Goal: Task Accomplishment & Management: Complete application form

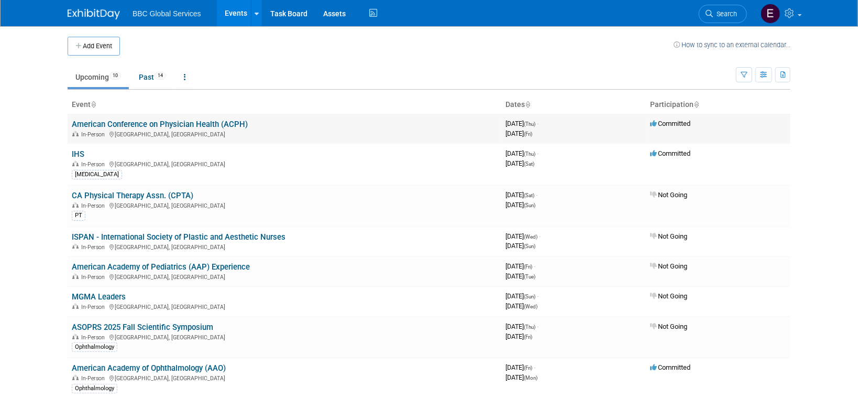
click at [166, 122] on link "American Conference on Physician Health (ACPH)" at bounding box center [160, 123] width 176 height 9
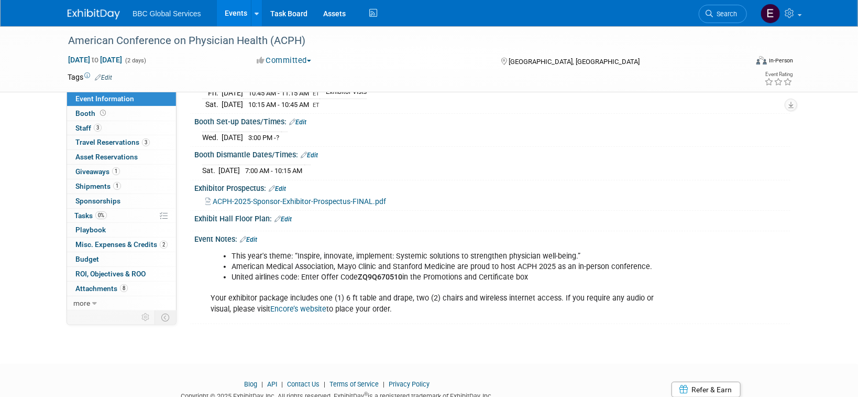
scroll to position [230, 0]
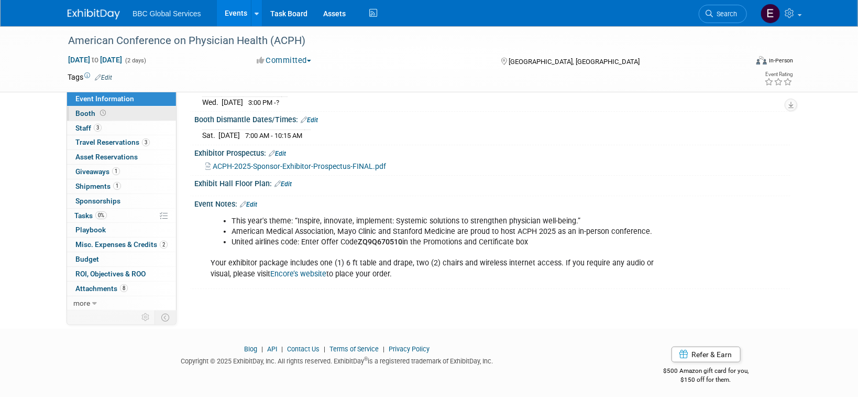
click at [81, 113] on span "Booth" at bounding box center [91, 113] width 32 height 8
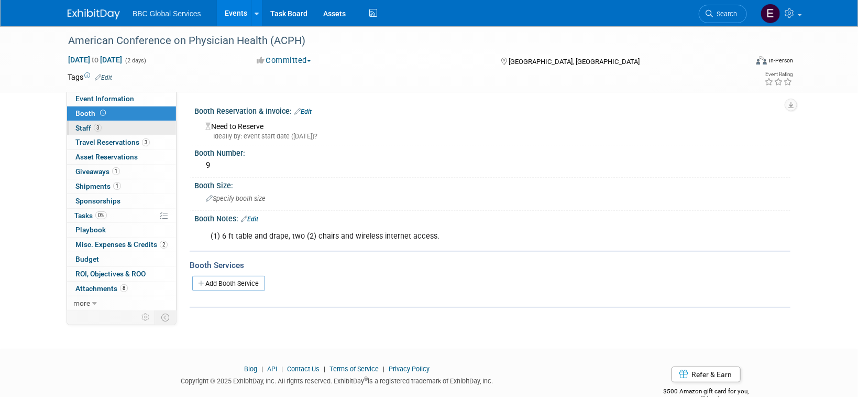
click at [85, 129] on span "Staff 3" at bounding box center [88, 128] width 26 height 8
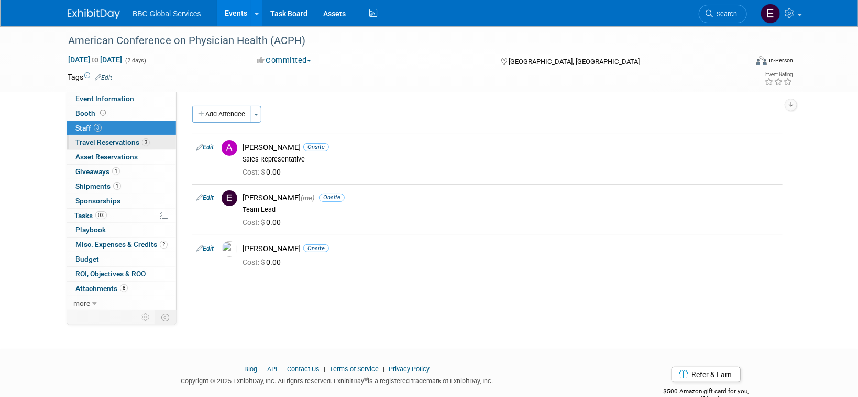
click at [95, 143] on span "Travel Reservations 3" at bounding box center [112, 142] width 74 height 8
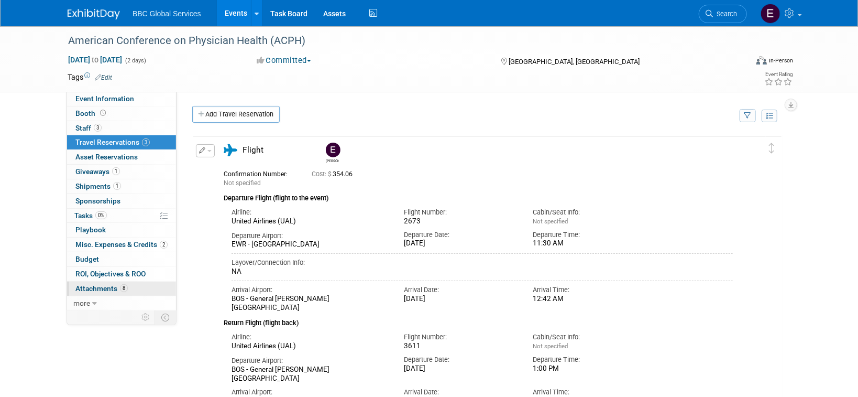
click at [102, 287] on span "Attachments 8" at bounding box center [101, 288] width 52 height 8
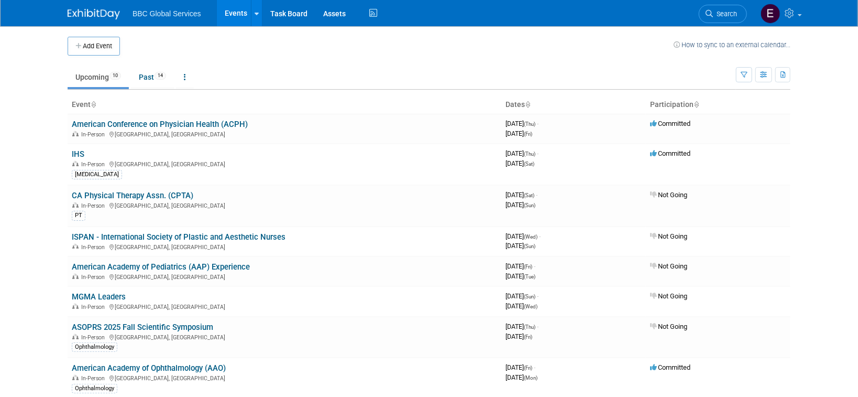
click at [107, 48] on button "Add Event" at bounding box center [94, 46] width 52 height 19
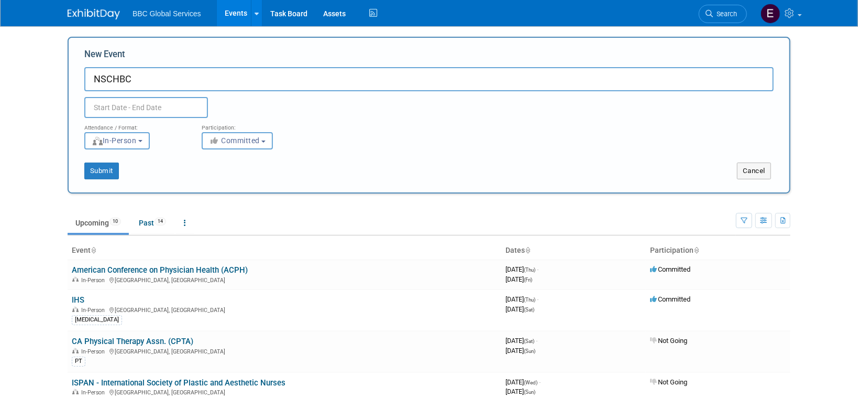
type input "NSCHBC"
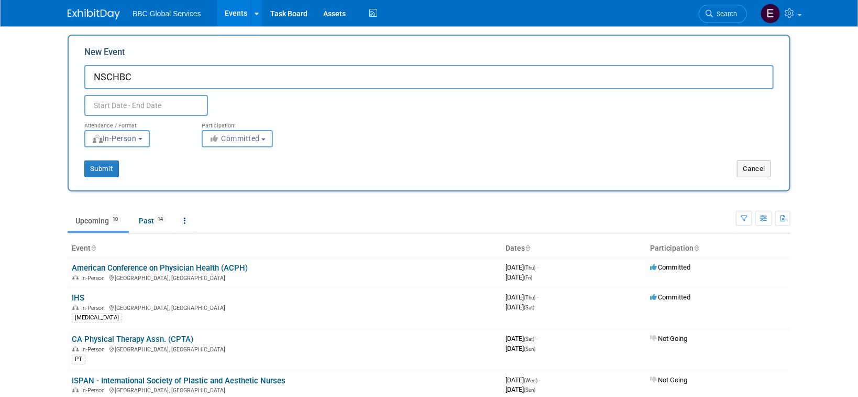
click at [148, 110] on input "text" at bounding box center [146, 105] width 124 height 21
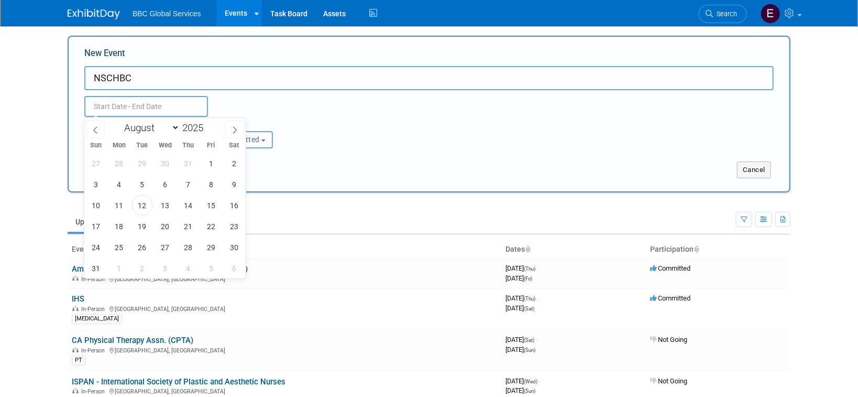
scroll to position [0, 0]
click at [236, 129] on icon at bounding box center [234, 130] width 7 height 7
select select "8"
click at [208, 125] on span at bounding box center [207, 126] width 7 height 6
type input "2026"
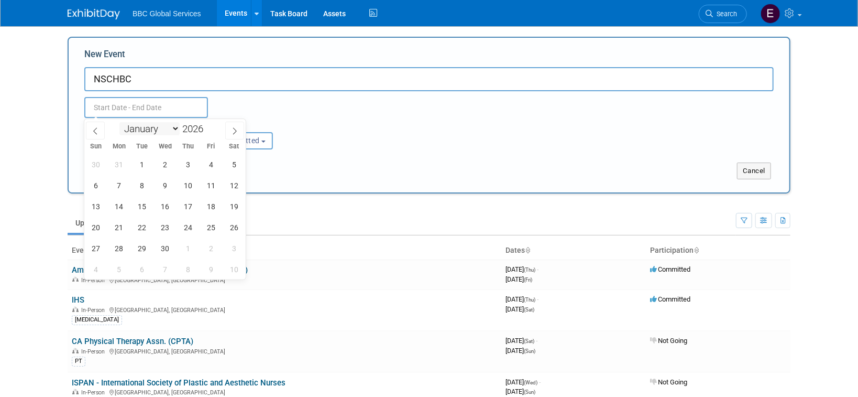
click at [169, 127] on select "January February March April May June July August September October November De…" at bounding box center [149, 128] width 60 height 13
select select "5"
click at [119, 122] on select "January February March April May June July August September October November De…" at bounding box center [149, 128] width 60 height 13
click at [152, 107] on input "text" at bounding box center [146, 107] width 124 height 21
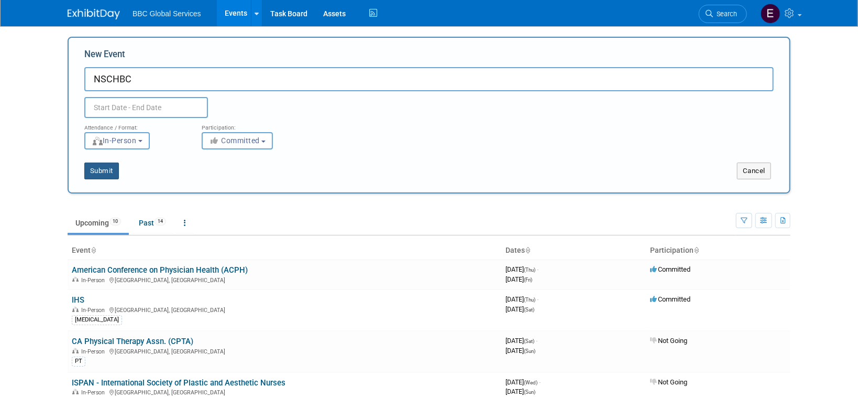
click at [108, 170] on button "Submit" at bounding box center [101, 170] width 35 height 17
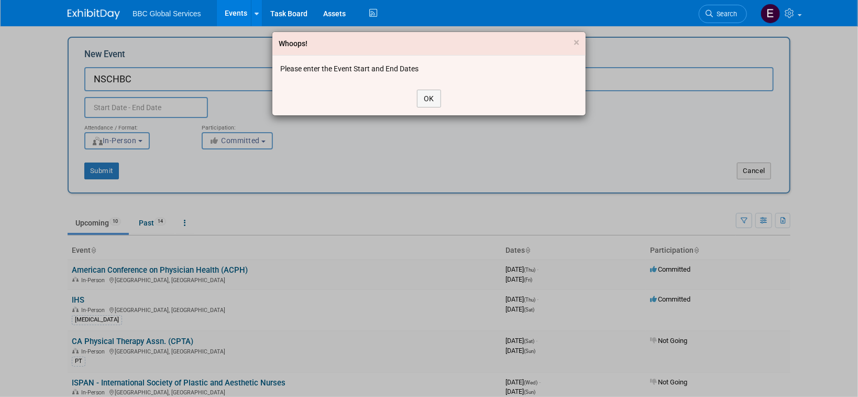
click at [584, 37] on div "Whoops! ×" at bounding box center [428, 44] width 313 height 24
click at [582, 40] on div "Whoops! ×" at bounding box center [428, 44] width 313 height 24
click at [580, 41] on div "Whoops! ×" at bounding box center [428, 44] width 313 height 24
click at [578, 41] on span "×" at bounding box center [577, 42] width 6 height 13
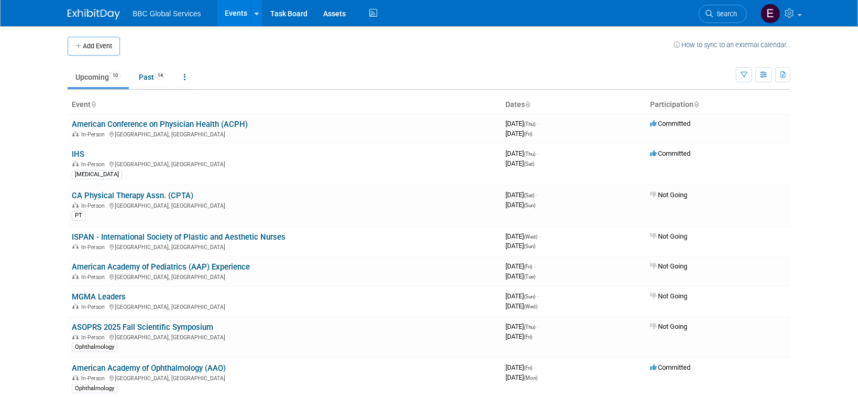
click at [91, 77] on link "Upcoming 10" at bounding box center [98, 77] width 61 height 20
click at [105, 51] on button "Add Event" at bounding box center [94, 46] width 52 height 19
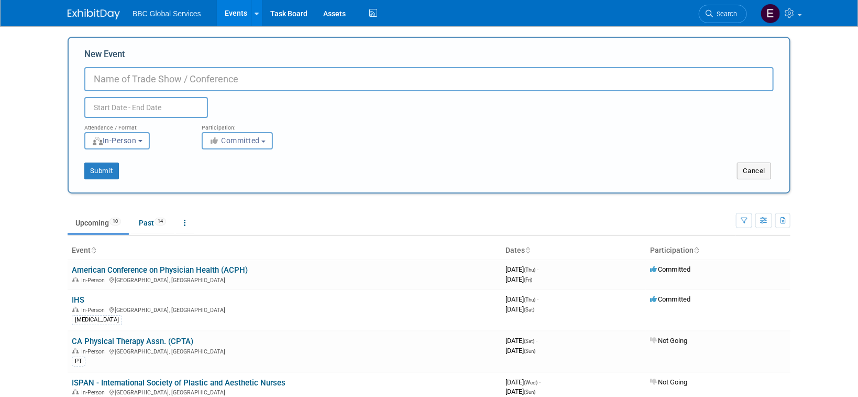
click at [178, 75] on input "New Event" at bounding box center [429, 79] width 690 height 24
paste input "NSCHBC Annual Conference"
type input "NSCHBC Annual Conference"
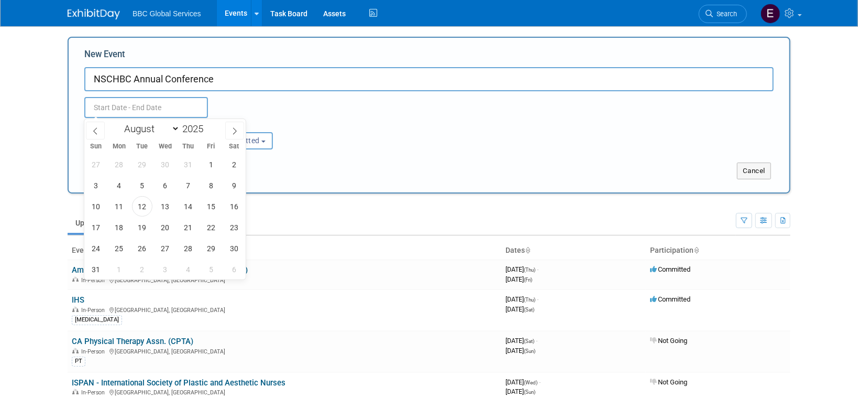
click at [149, 111] on input "text" at bounding box center [146, 107] width 124 height 21
click at [99, 129] on icon at bounding box center [95, 130] width 7 height 7
select select "5"
click at [166, 163] on span "4" at bounding box center [165, 164] width 20 height 20
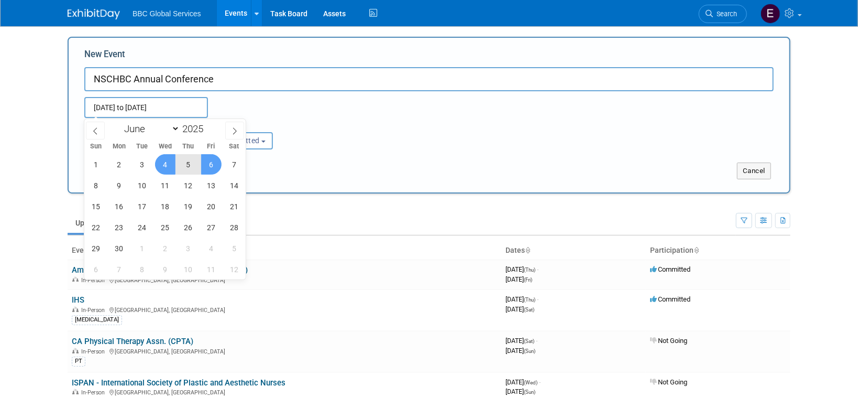
click at [205, 163] on span "6" at bounding box center [211, 164] width 20 height 20
type input "Jun 4, 2025 to Jun 6, 2025"
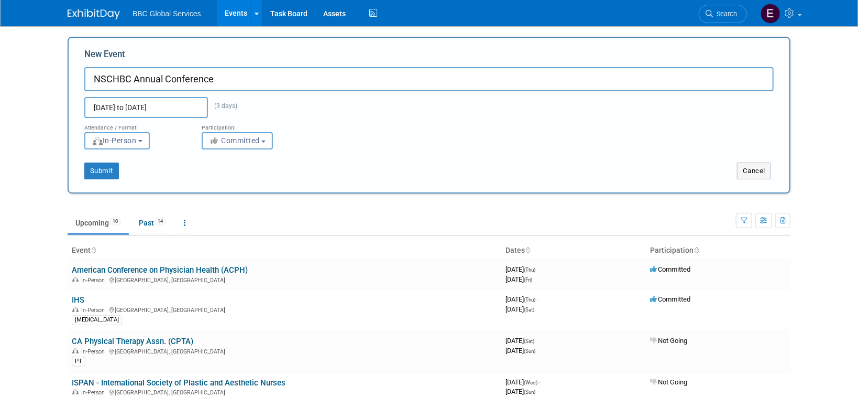
click at [342, 176] on div "Submit" at bounding box center [219, 170] width 300 height 17
click at [109, 174] on button "Submit" at bounding box center [101, 170] width 35 height 17
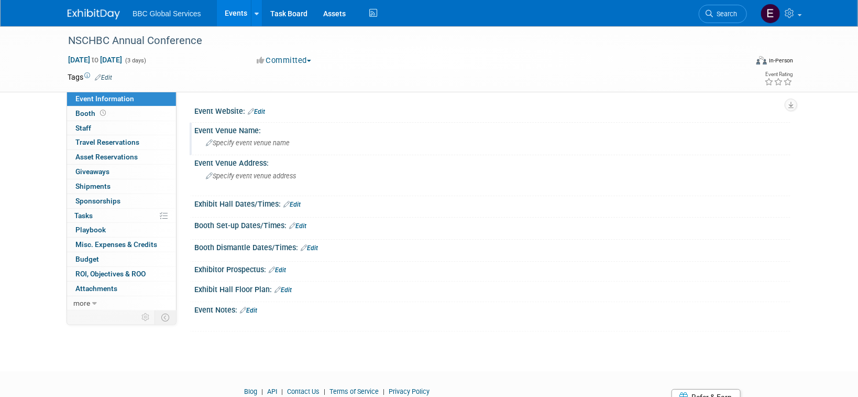
click at [263, 138] on div "Specify event venue name" at bounding box center [492, 143] width 581 height 16
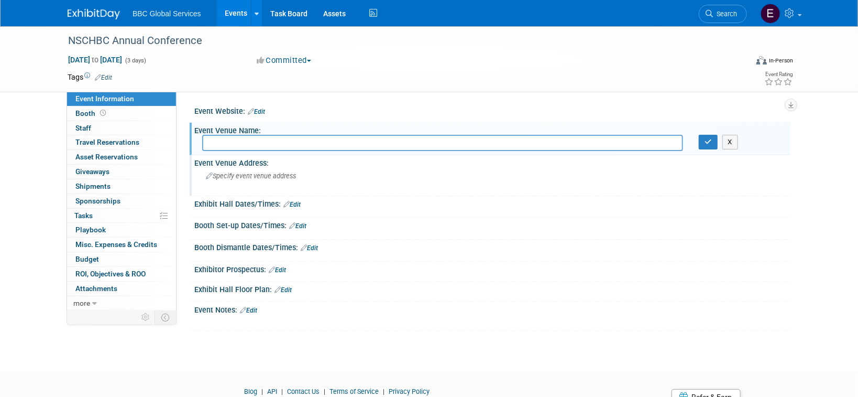
click at [285, 176] on span "Specify event venue address" at bounding box center [251, 176] width 90 height 8
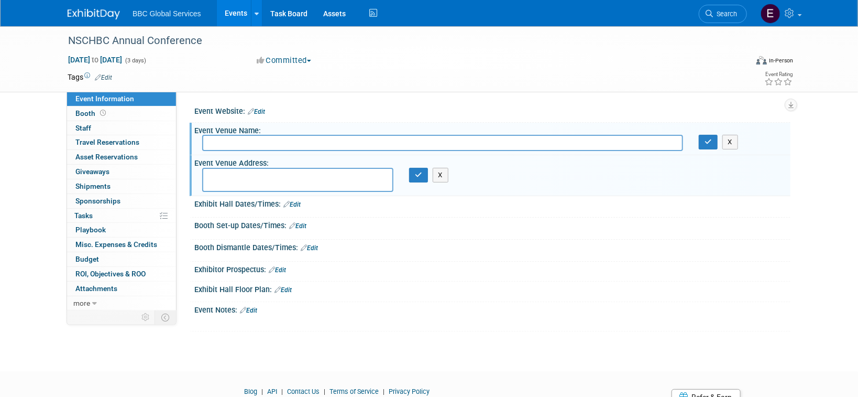
click at [298, 147] on input "text" at bounding box center [442, 143] width 481 height 16
paste input "Hilton Cleveland Downtown"
type input "Hilton Cleveland Downtown"
click at [708, 140] on icon "button" at bounding box center [708, 141] width 7 height 7
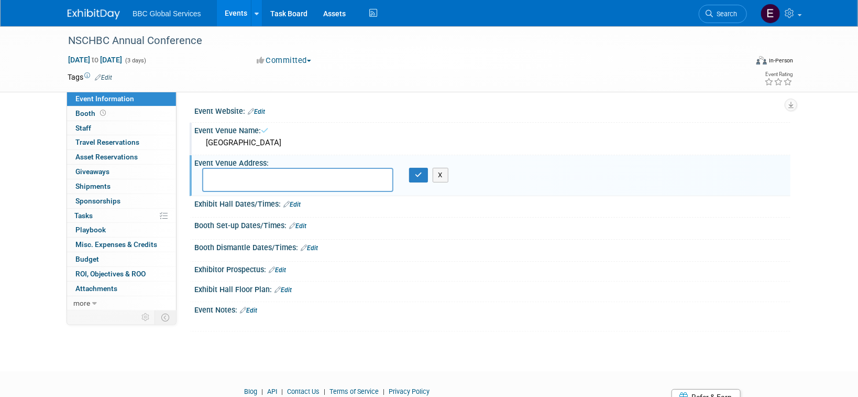
scroll to position [2, 0]
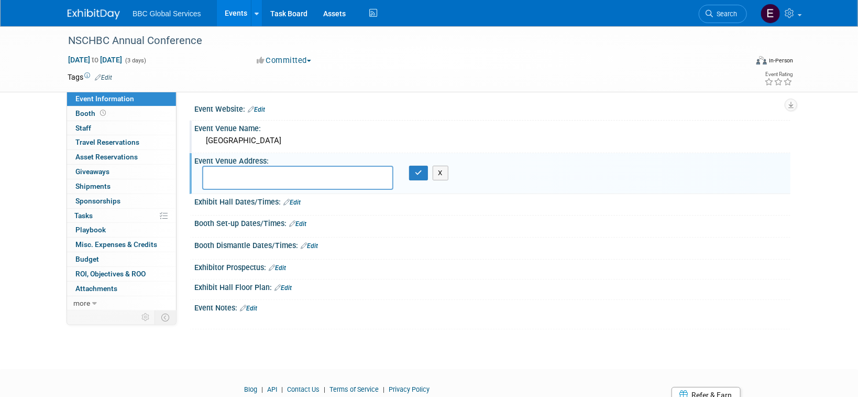
click at [106, 95] on span "Event Information" at bounding box center [104, 98] width 59 height 8
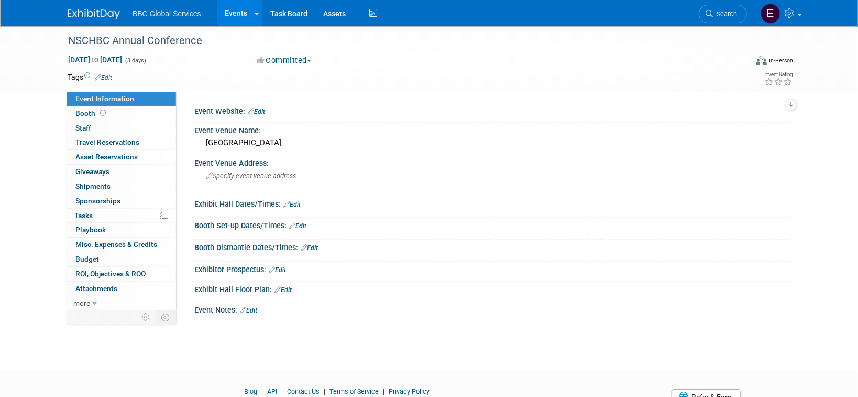
click at [233, 307] on div "Event Notes: Edit" at bounding box center [492, 309] width 596 height 14
click at [257, 311] on link "Edit" at bounding box center [248, 310] width 17 height 7
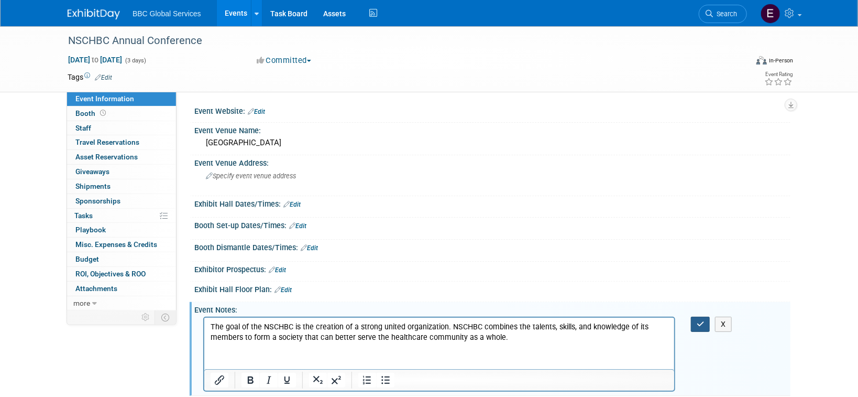
drag, startPoint x: 698, startPoint y: 322, endPoint x: 634, endPoint y: 290, distance: 71.5
click at [698, 322] on icon "button" at bounding box center [701, 323] width 8 height 7
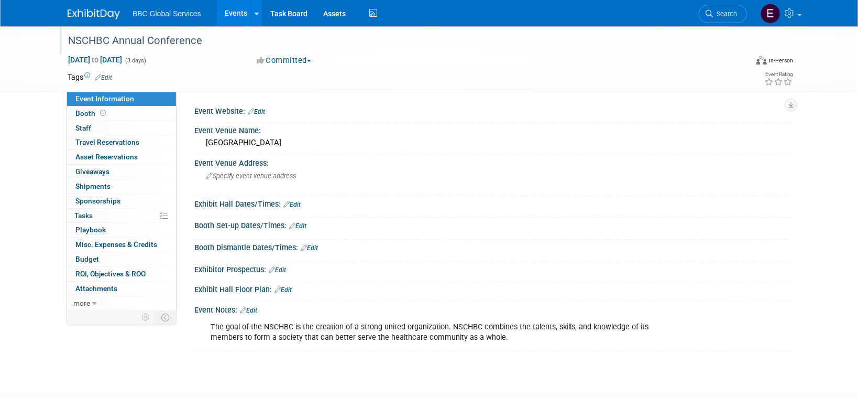
drag, startPoint x: 69, startPoint y: 40, endPoint x: 204, endPoint y: 41, distance: 134.7
click at [204, 41] on div "NSCHBC Annual Conference" at bounding box center [397, 40] width 667 height 19
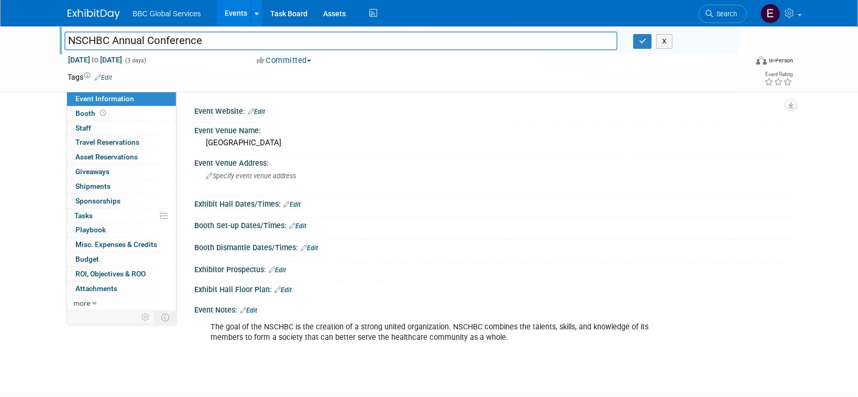
drag, startPoint x: 256, startPoint y: 308, endPoint x: 261, endPoint y: 310, distance: 6.0
click at [256, 308] on link "Edit" at bounding box center [248, 310] width 17 height 7
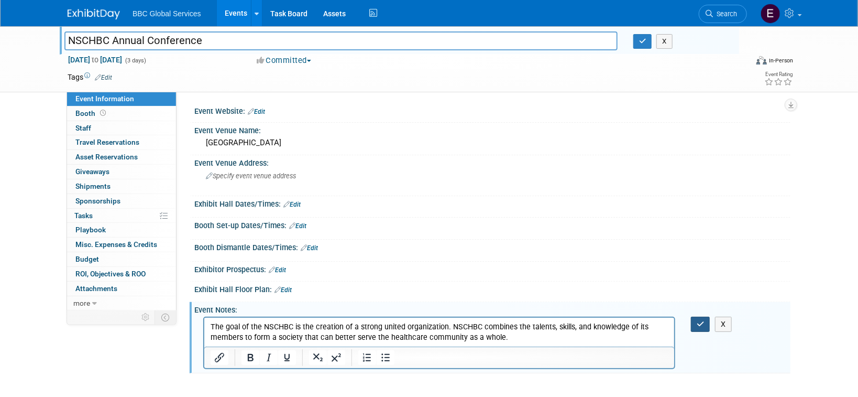
click at [699, 325] on icon "button" at bounding box center [701, 323] width 8 height 7
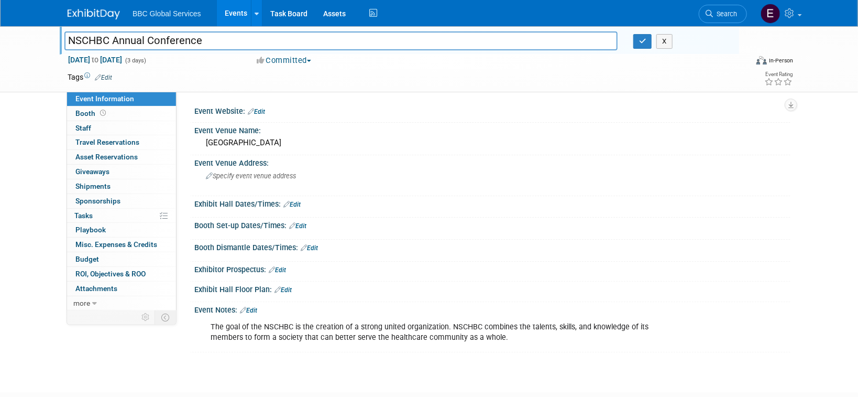
click at [637, 49] on div "NSCHBC Annual Conference X" at bounding box center [398, 42] width 683 height 16
click at [642, 43] on icon "button" at bounding box center [642, 41] width 7 height 7
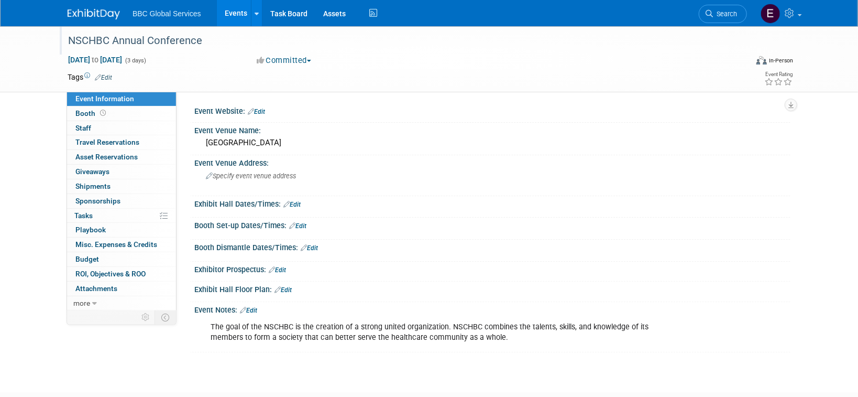
click at [110, 10] on img at bounding box center [94, 14] width 52 height 10
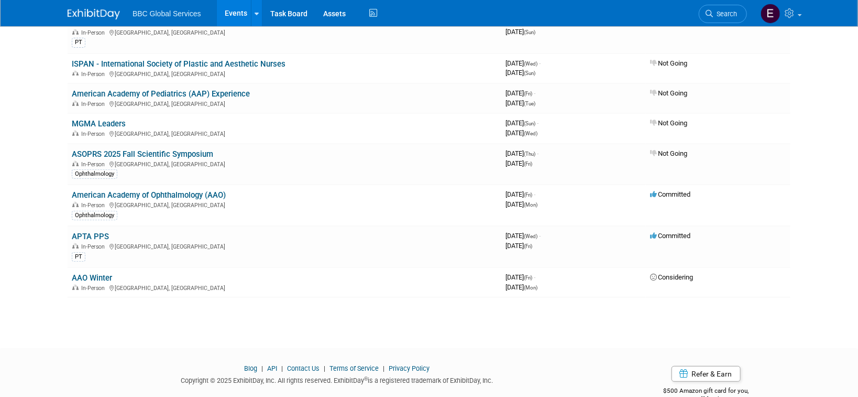
scroll to position [180, 0]
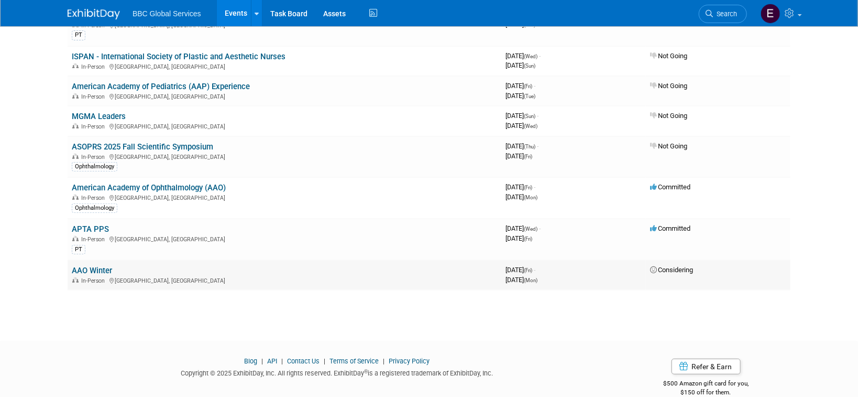
click at [676, 268] on span "Considering" at bounding box center [671, 270] width 43 height 8
click at [94, 270] on link "AAO Winter" at bounding box center [92, 270] width 40 height 9
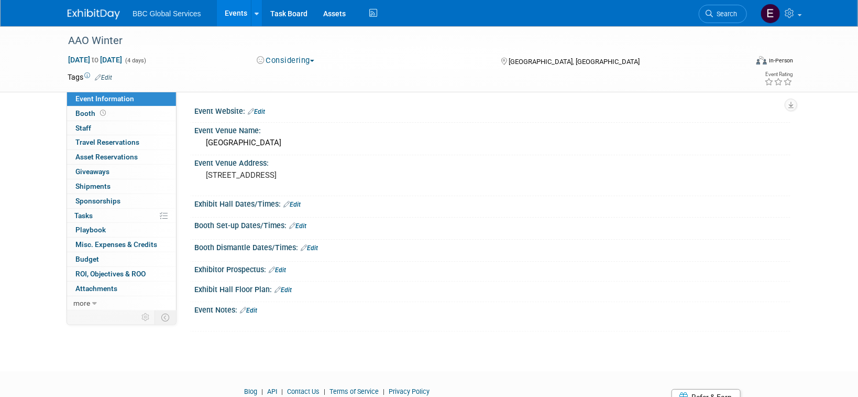
click at [319, 62] on button "Considering" at bounding box center [286, 60] width 66 height 11
click at [301, 110] on link "Not Going" at bounding box center [295, 107] width 83 height 15
drag, startPoint x: 95, startPoint y: 16, endPoint x: 101, endPoint y: 17, distance: 5.8
click at [95, 16] on img at bounding box center [94, 14] width 52 height 10
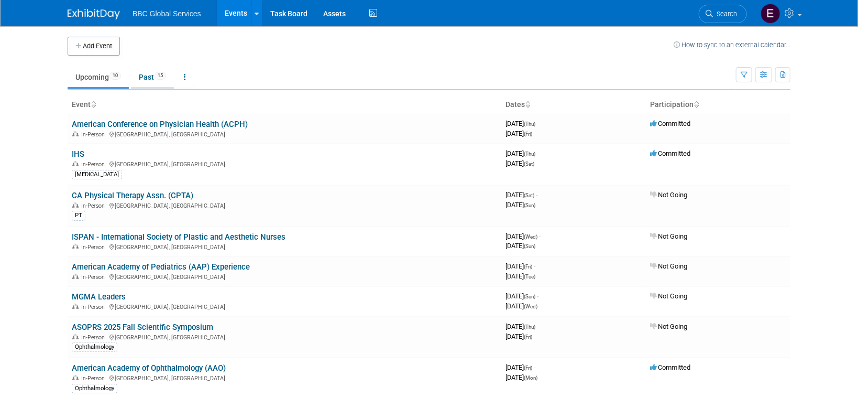
click at [154, 77] on link "Past 15" at bounding box center [152, 77] width 43 height 20
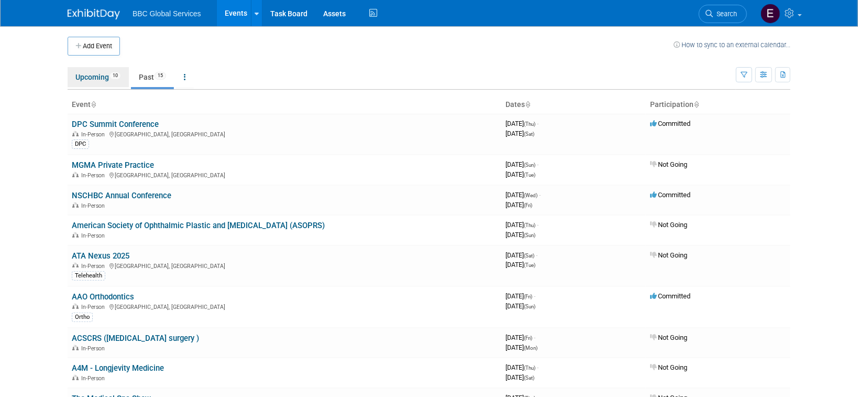
click at [94, 77] on link "Upcoming 10" at bounding box center [98, 77] width 61 height 20
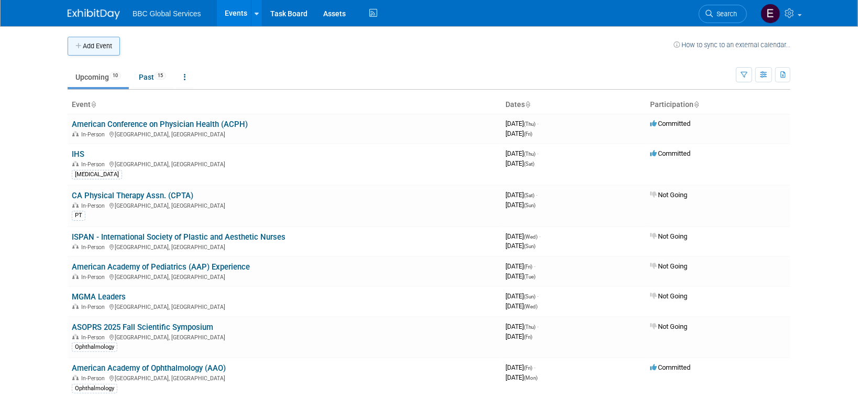
click at [100, 46] on button "Add Event" at bounding box center [94, 46] width 52 height 19
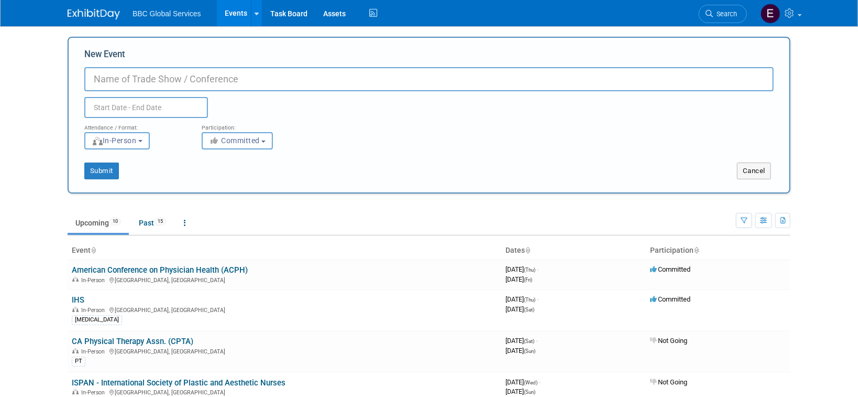
click at [186, 79] on input "New Event" at bounding box center [429, 79] width 690 height 24
paste input "Associate Director Ashlyn Dixon adixon@nschbc.org"
type input "Associate Director Ashlyn Dixon adixon@nschbc.org"
drag, startPoint x: 354, startPoint y: 81, endPoint x: 63, endPoint y: 81, distance: 290.3
click at [63, 81] on div "Add Event How to sync to an external calendar... New Event Associate Director A…" at bounding box center [429, 336] width 739 height 621
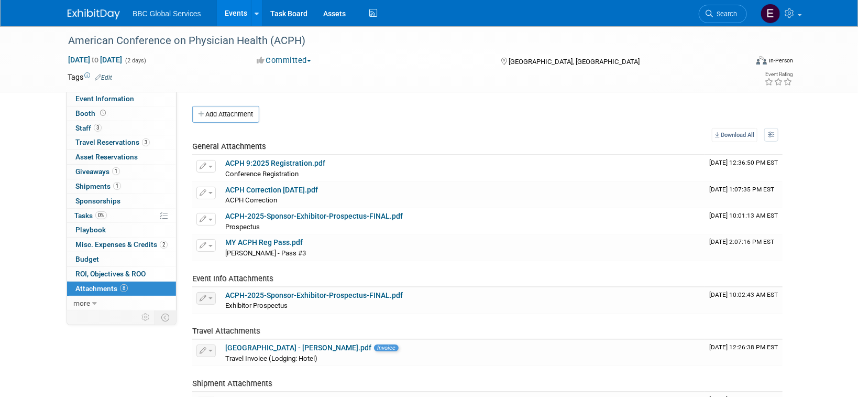
click at [94, 20] on div "BBC Global Services Events Add Event Bulk Upload Events Shareable Event Boards …" at bounding box center [429, 13] width 723 height 26
click at [105, 15] on img at bounding box center [94, 14] width 52 height 10
